Goal: Browse casually

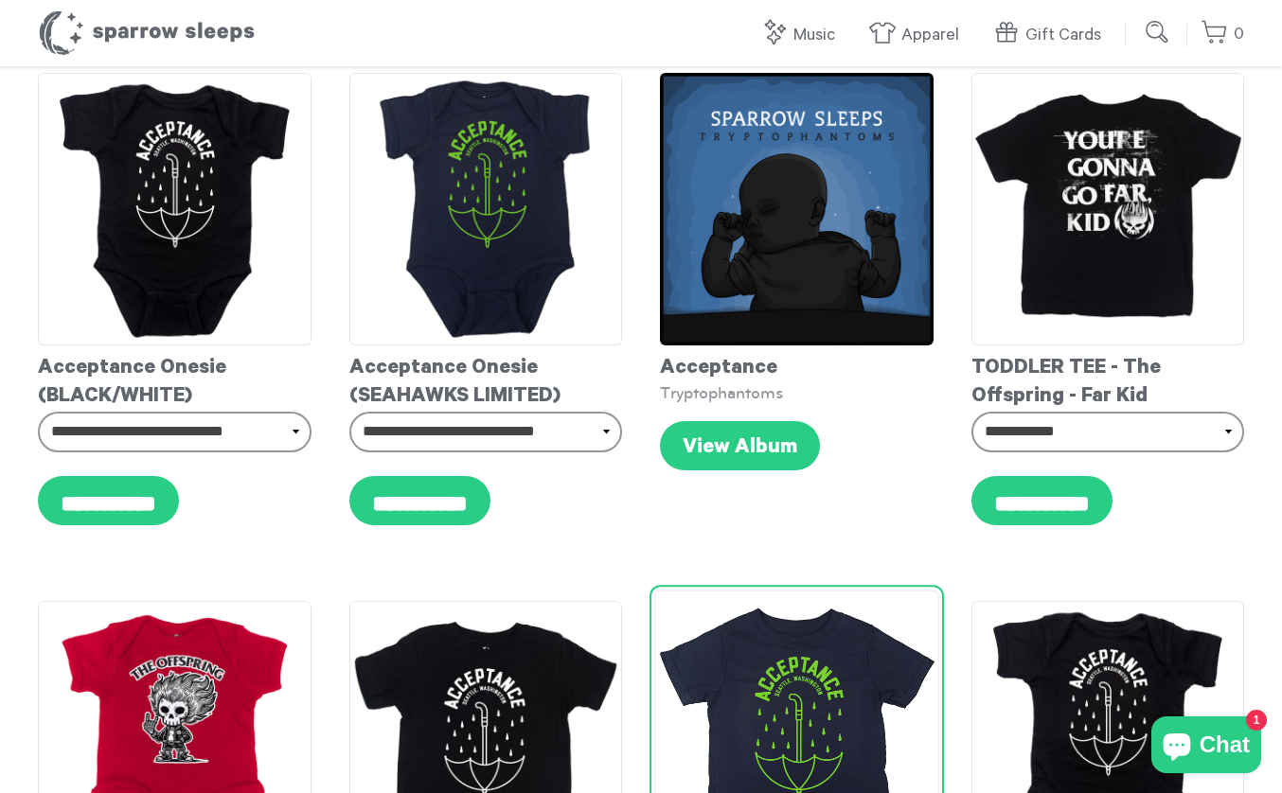
scroll to position [660, 0]
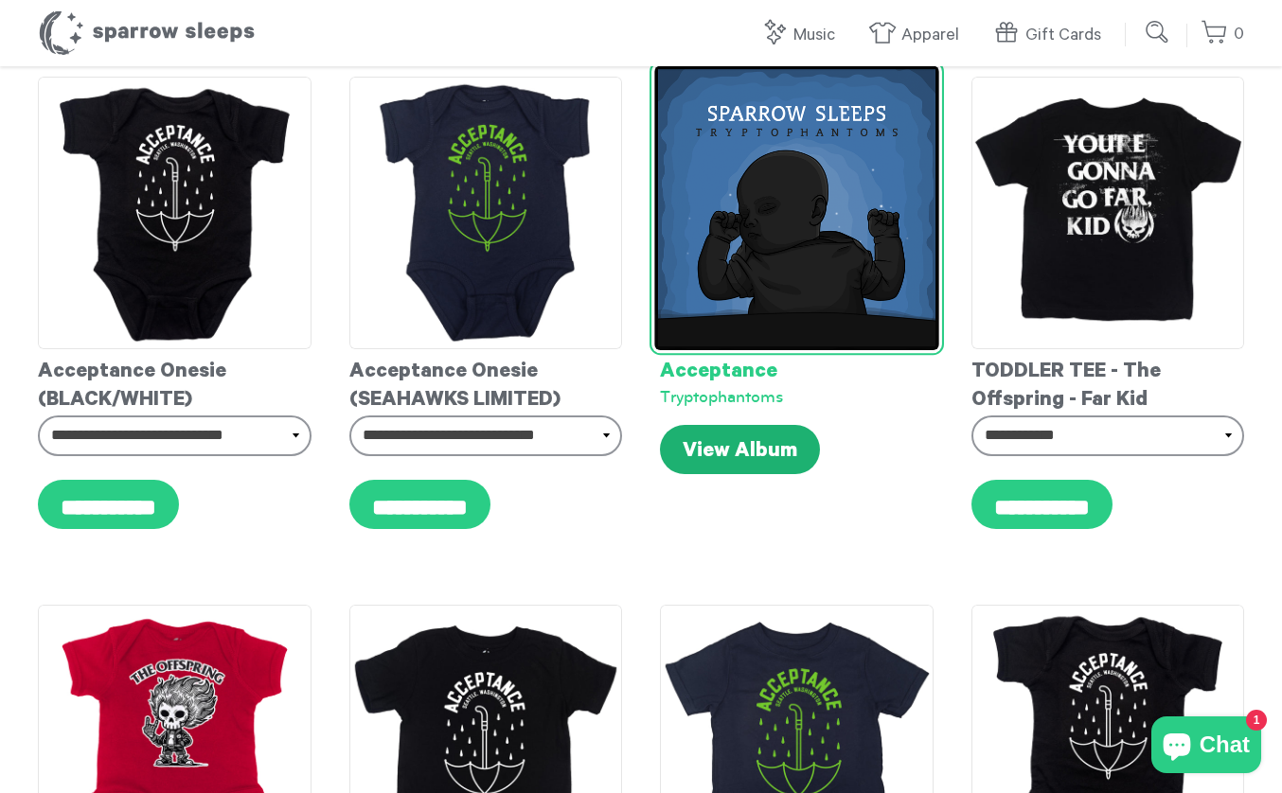
click at [764, 462] on link "View Album" at bounding box center [740, 449] width 160 height 49
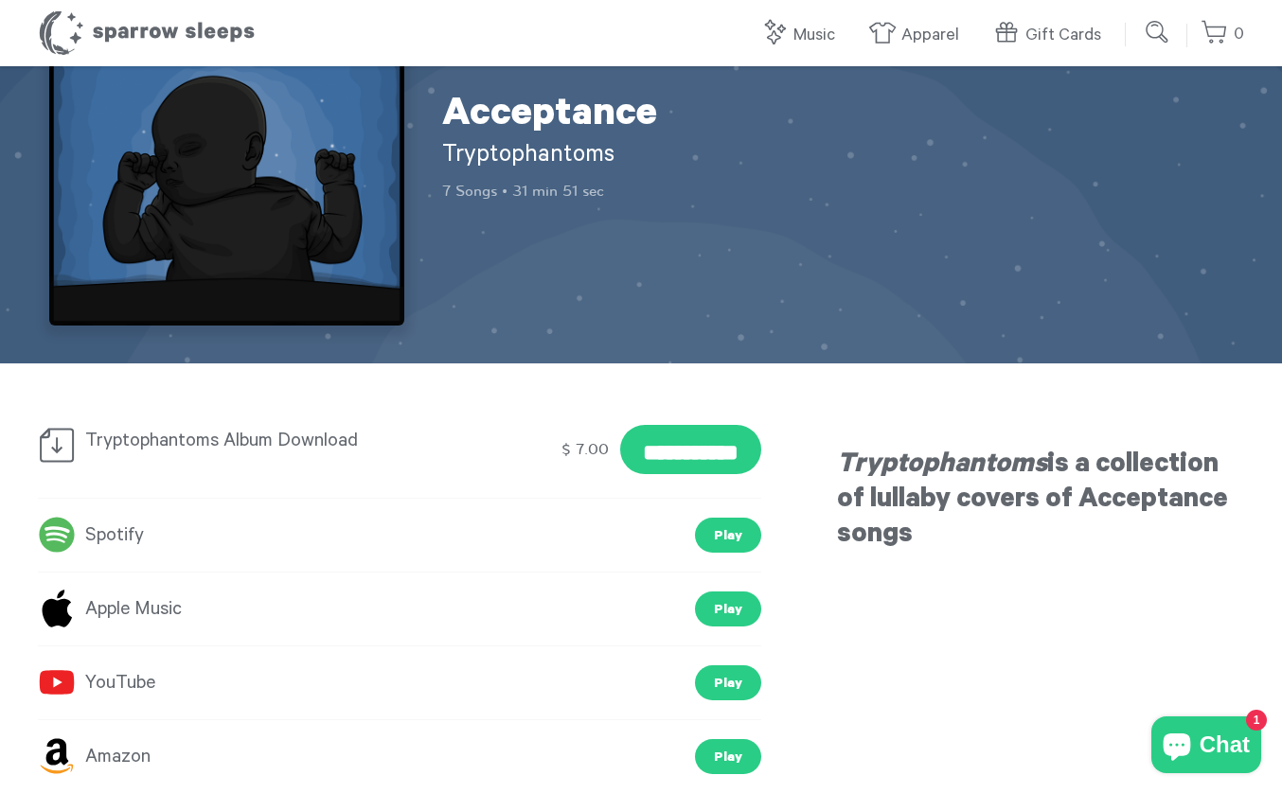
scroll to position [136, 0]
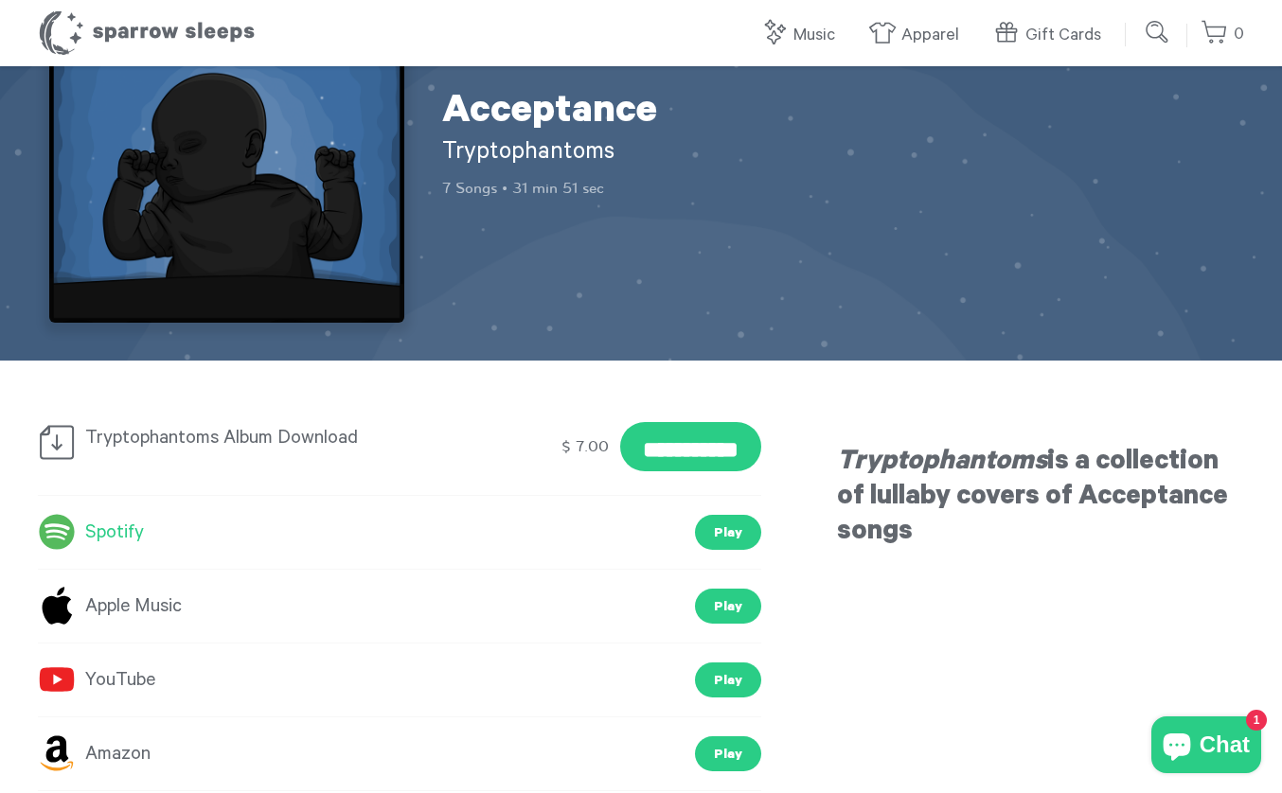
click at [102, 529] on link "Spotify" at bounding box center [91, 533] width 106 height 34
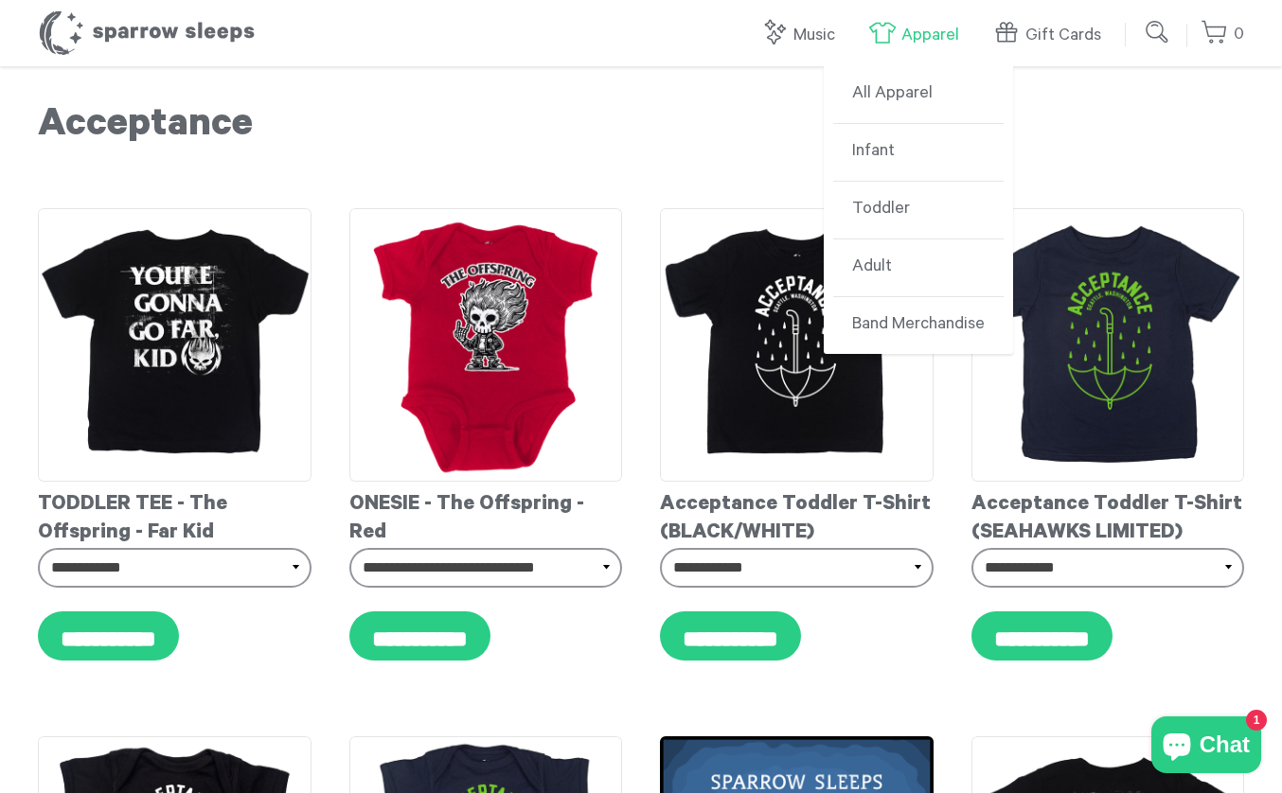
click at [920, 51] on link "Apparel" at bounding box center [918, 35] width 100 height 41
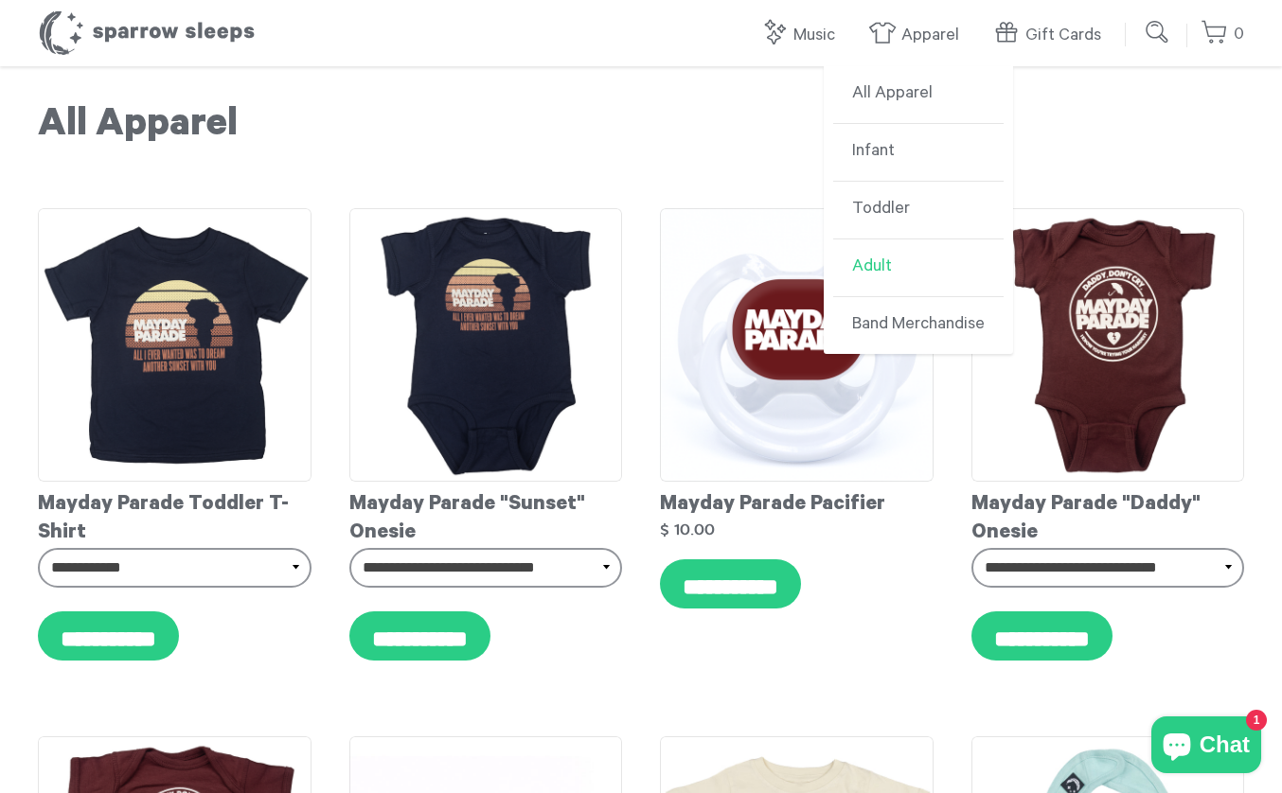
click at [902, 267] on link "Adult" at bounding box center [918, 268] width 170 height 58
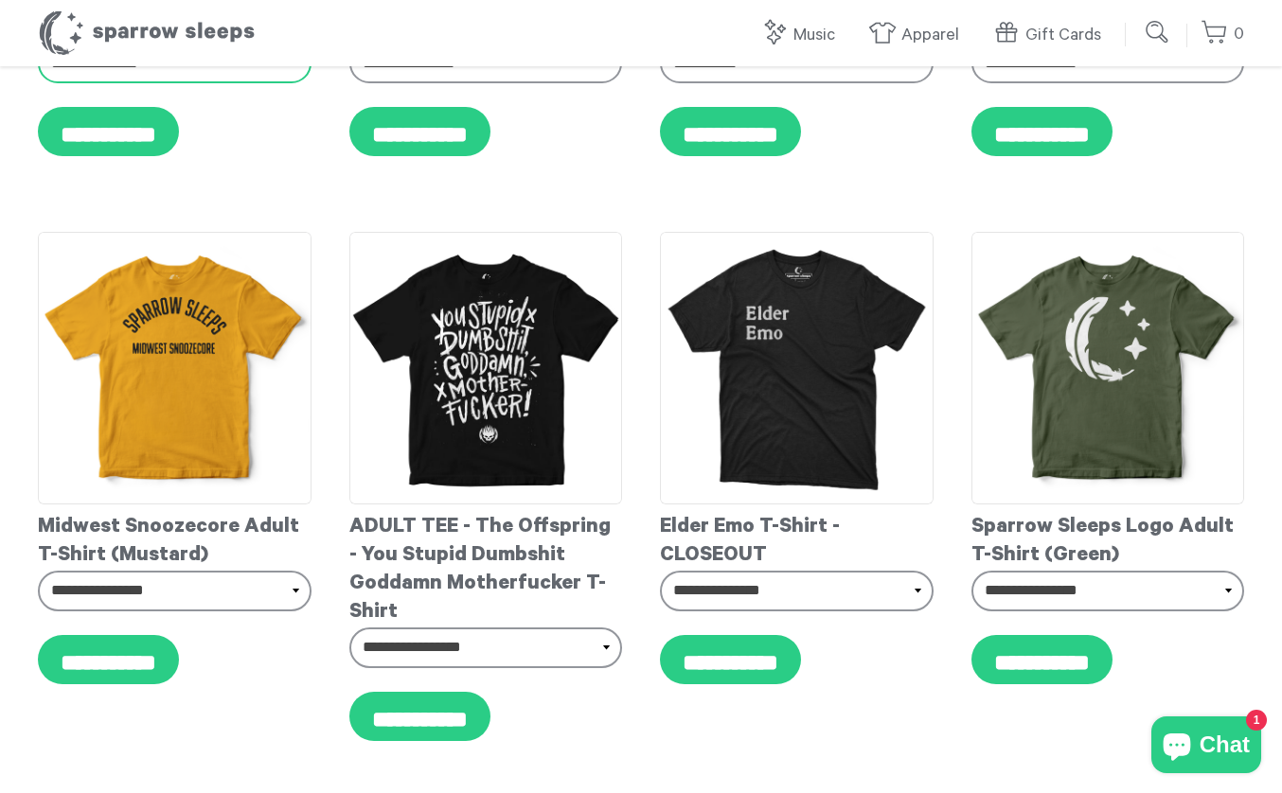
scroll to position [504, 0]
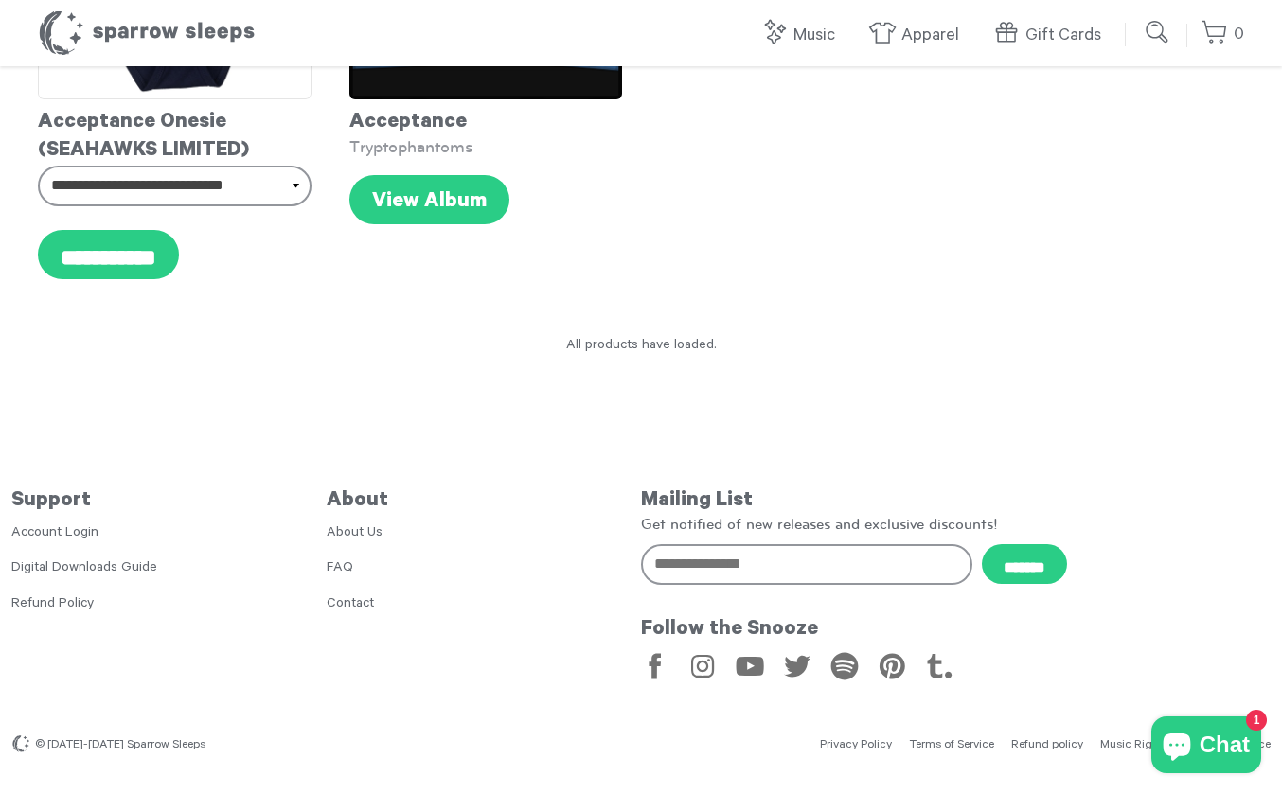
scroll to position [1965, 0]
